Goal: Find specific page/section: Find specific page/section

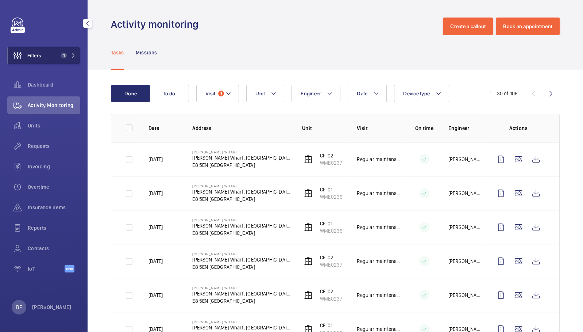
click at [53, 55] on button "Filters 1" at bounding box center [43, 56] width 73 height 18
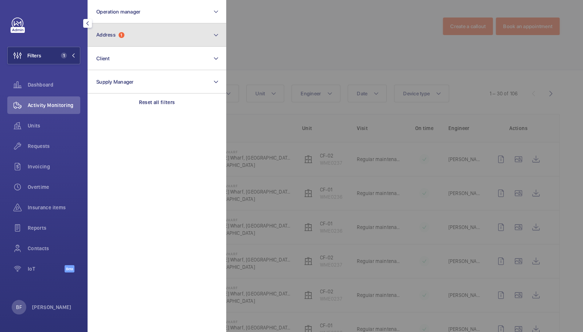
click at [122, 32] on span "1" at bounding box center [122, 35] width 6 height 6
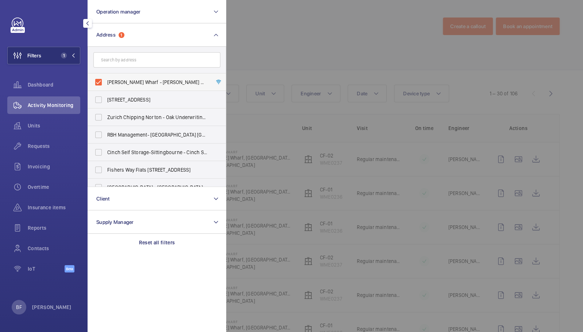
click at [107, 81] on span "[PERSON_NAME] Wharf - [PERSON_NAME] Wharf, [GEOGRAPHIC_DATA], [GEOGRAPHIC_DATA]" at bounding box center [157, 81] width 100 height 7
click at [106, 81] on input "[PERSON_NAME] Wharf - [PERSON_NAME] Wharf, [GEOGRAPHIC_DATA], [GEOGRAPHIC_DATA]" at bounding box center [98, 82] width 15 height 15
checkbox input "false"
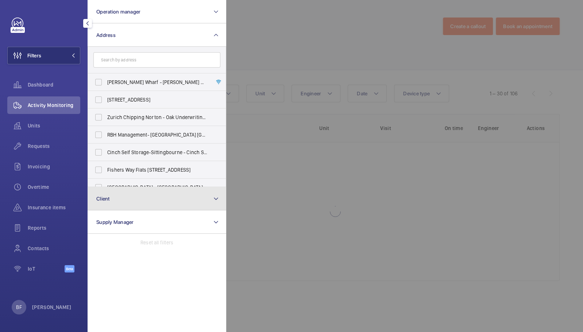
click at [104, 197] on span "Client" at bounding box center [103, 199] width 14 height 6
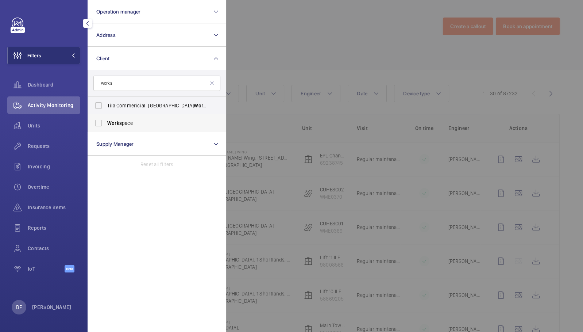
type input "works"
click at [164, 123] on span "Works pace" at bounding box center [157, 122] width 100 height 7
click at [106, 123] on input "Works pace" at bounding box center [98, 123] width 15 height 15
checkbox input "true"
